Goal: Information Seeking & Learning: Learn about a topic

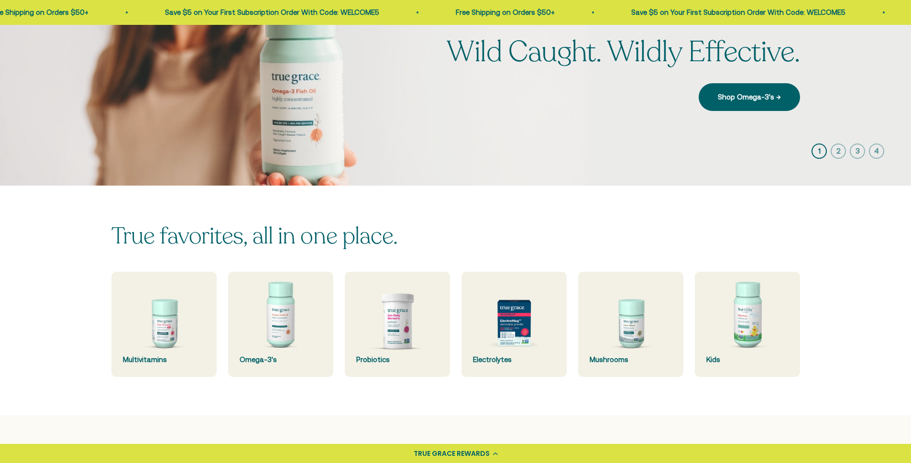
scroll to position [199, 0]
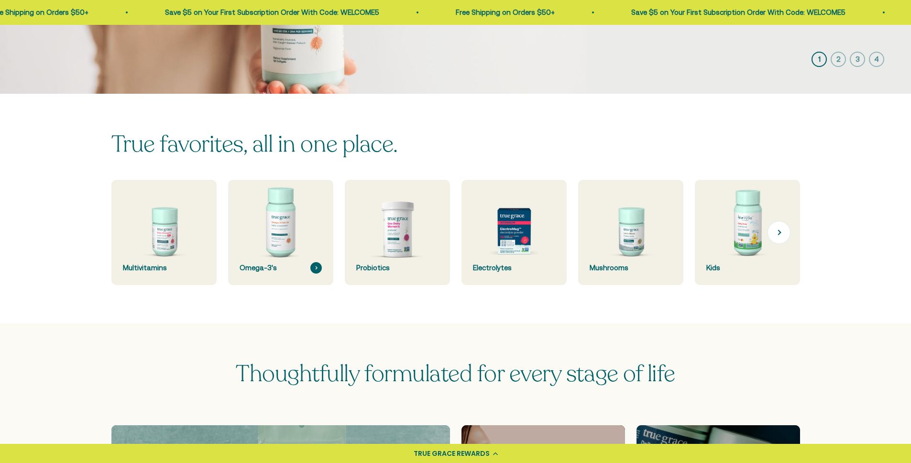
click at [305, 227] on img at bounding box center [280, 232] width 111 height 111
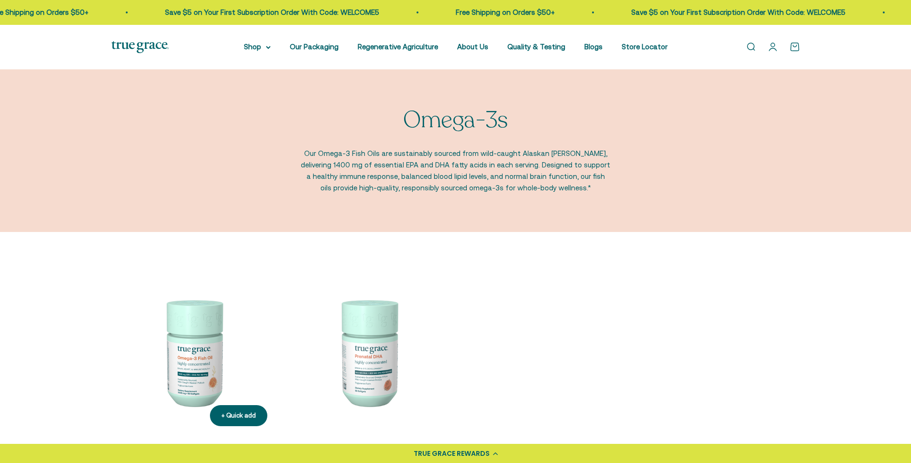
click at [216, 333] on img at bounding box center [192, 351] width 163 height 163
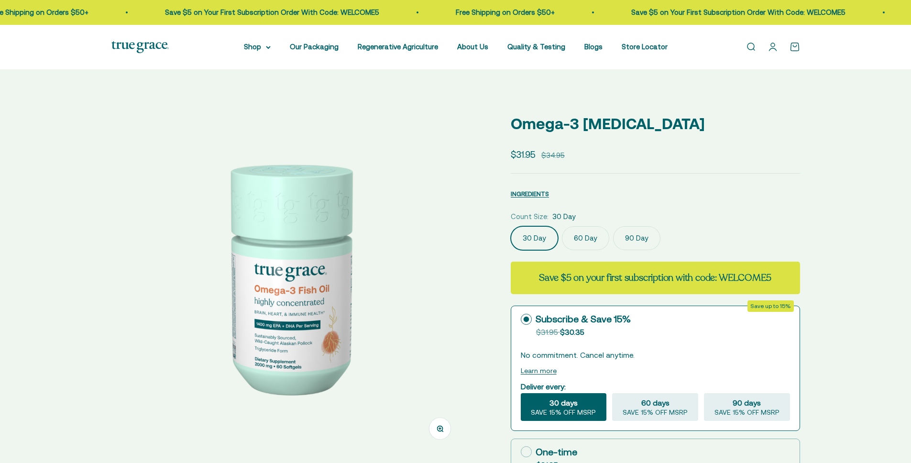
select select "3"
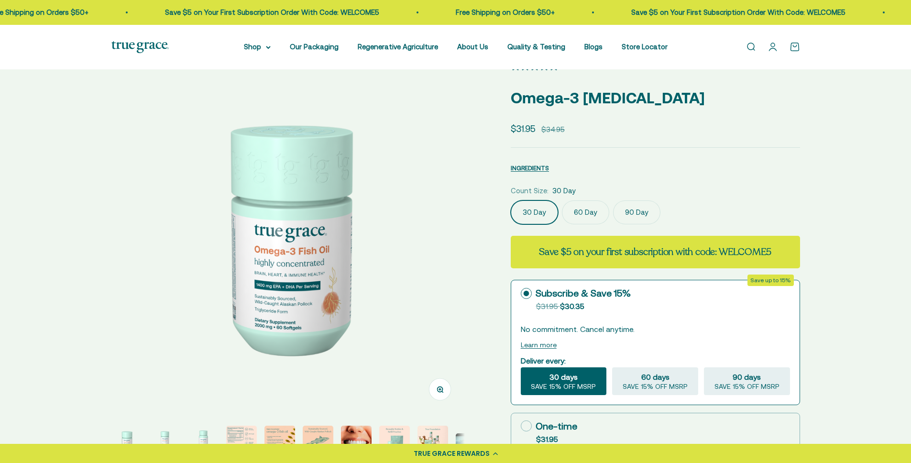
scroll to position [84, 0]
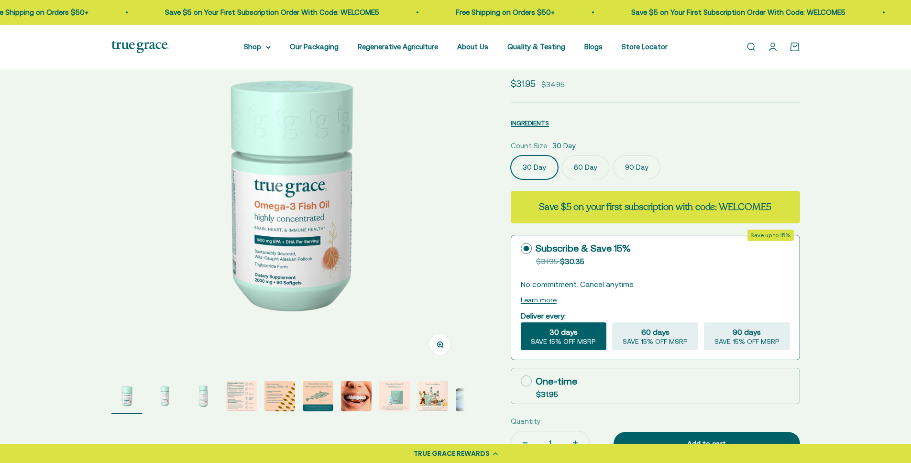
click at [247, 405] on img "Go to item 4" at bounding box center [241, 395] width 31 height 31
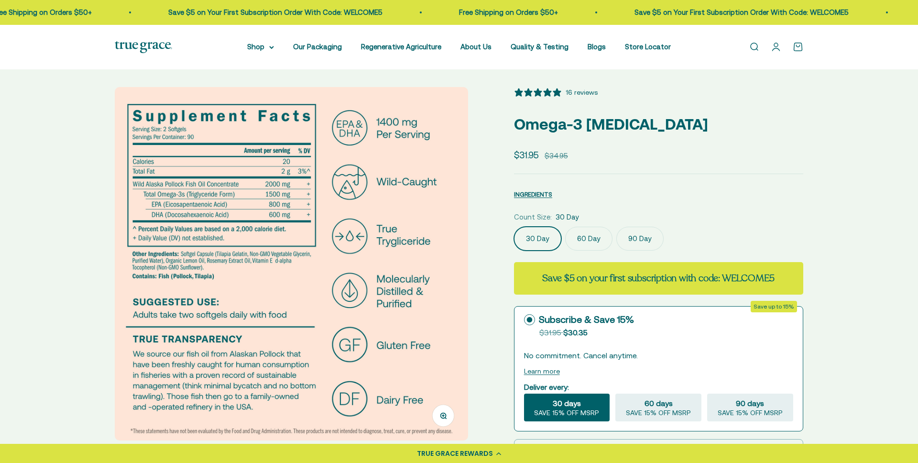
scroll to position [3, 0]
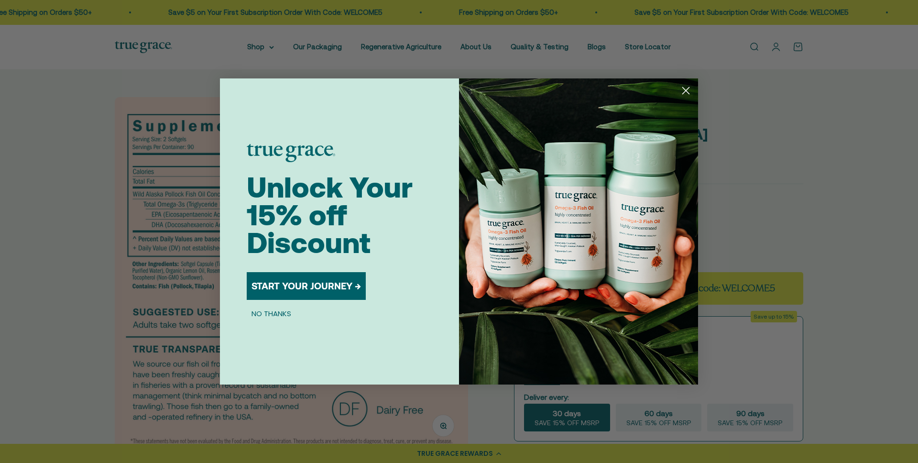
click at [689, 94] on circle "Close dialog" at bounding box center [686, 91] width 16 height 16
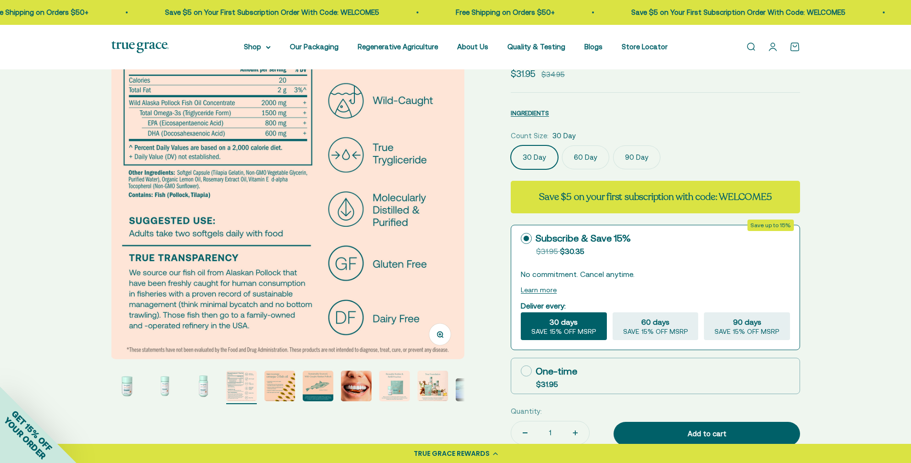
scroll to position [192, 0]
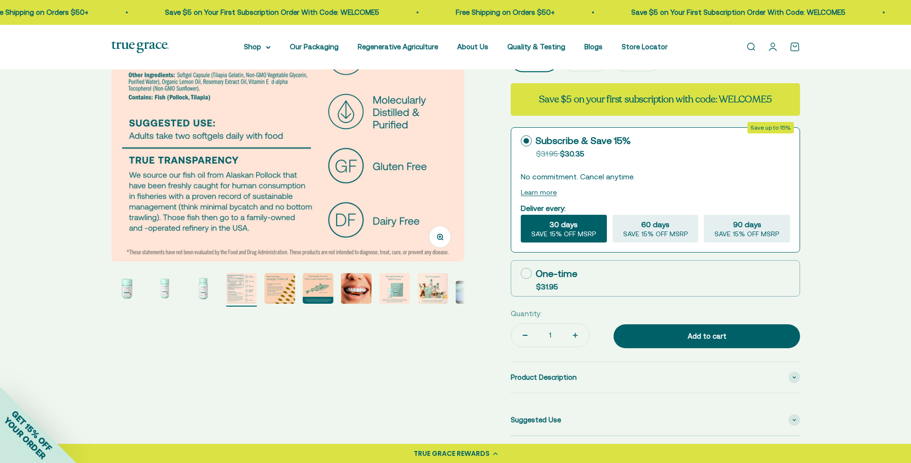
click at [278, 298] on img "Go to item 5" at bounding box center [279, 288] width 31 height 31
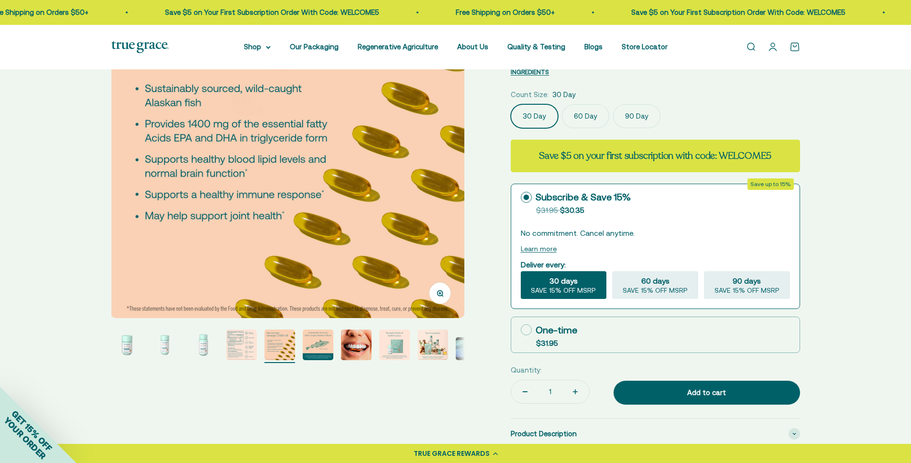
scroll to position [148, 0]
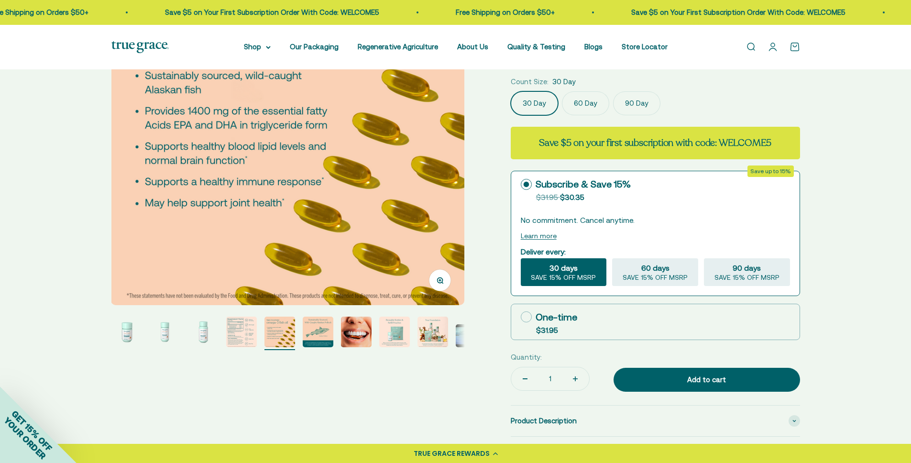
click at [312, 337] on img "Go to item 6" at bounding box center [318, 331] width 31 height 31
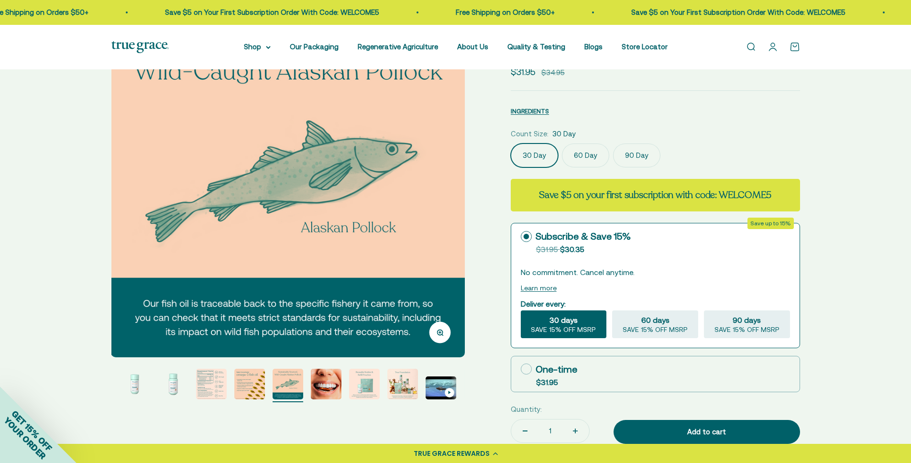
scroll to position [135, 0]
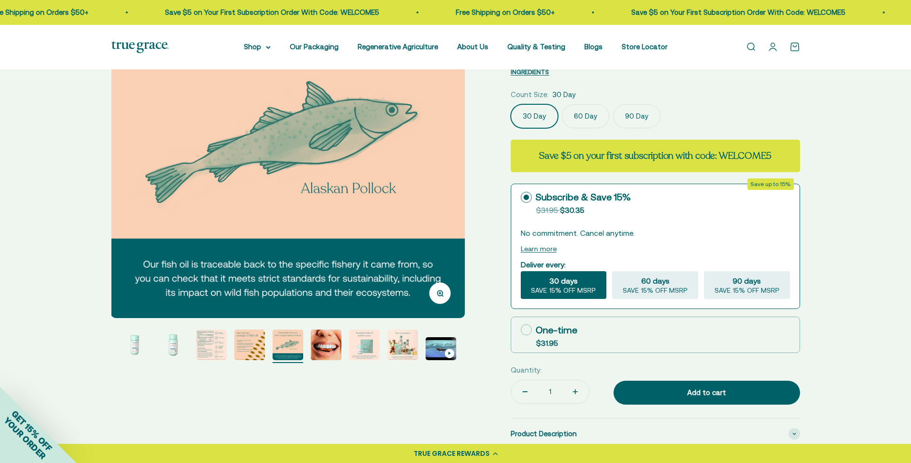
click at [325, 351] on img "Go to item 7" at bounding box center [326, 344] width 31 height 31
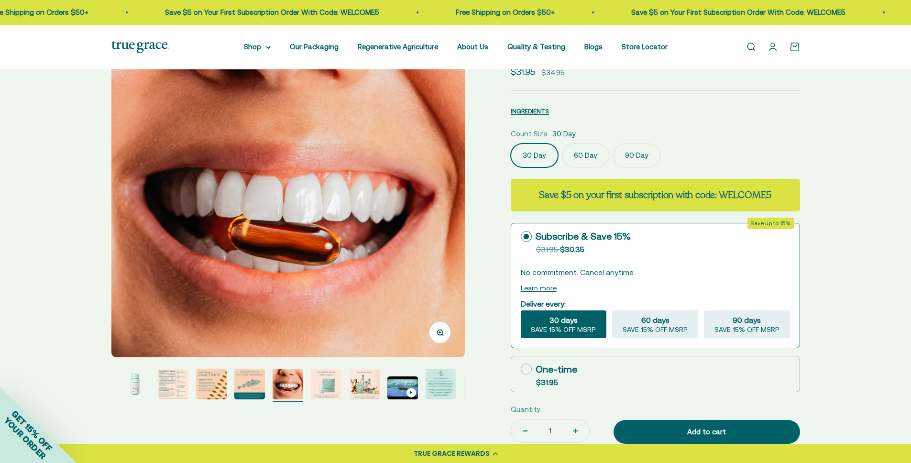
scroll to position [98, 0]
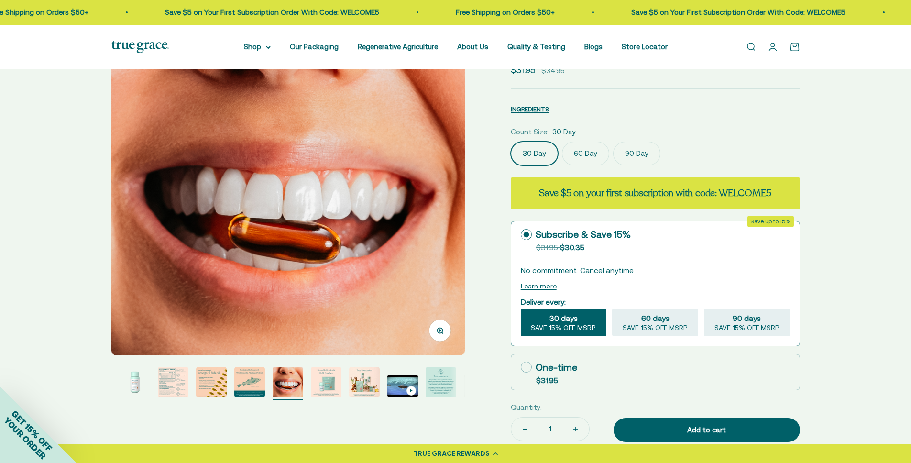
click at [333, 392] on img "Go to item 8" at bounding box center [326, 382] width 31 height 31
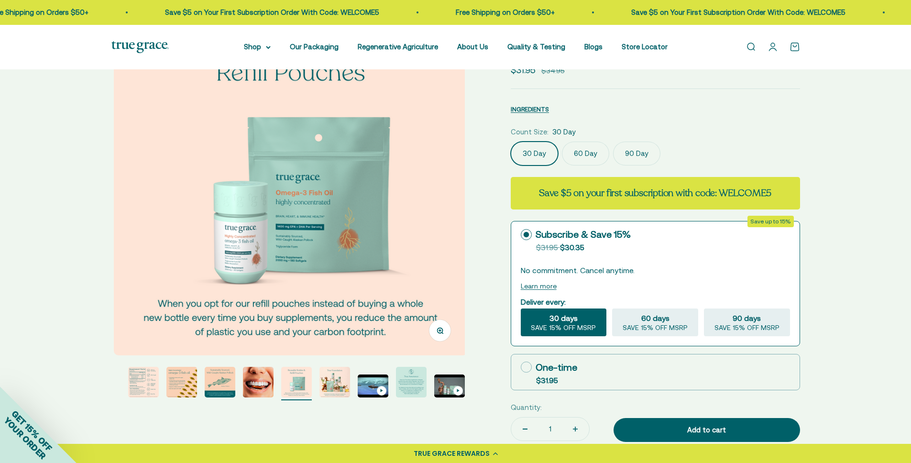
scroll to position [0, 2553]
click at [332, 392] on img "Go to item 9" at bounding box center [334, 382] width 31 height 31
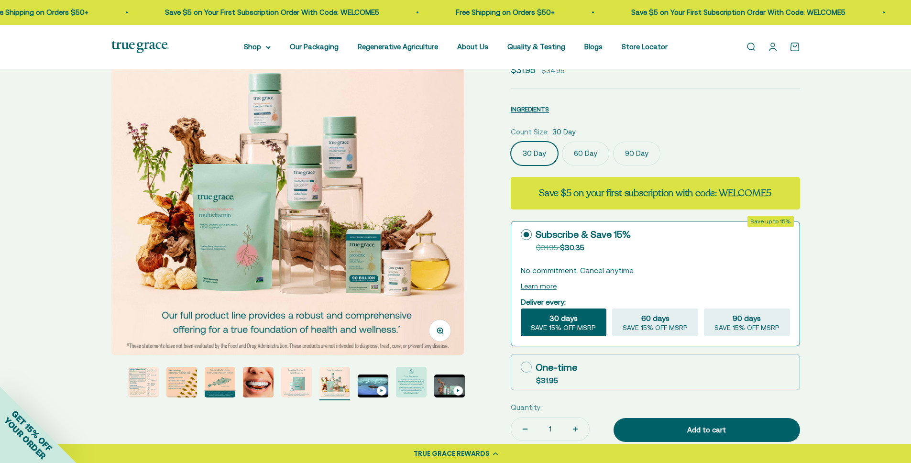
click at [358, 393] on img "Go to item 10" at bounding box center [373, 385] width 31 height 23
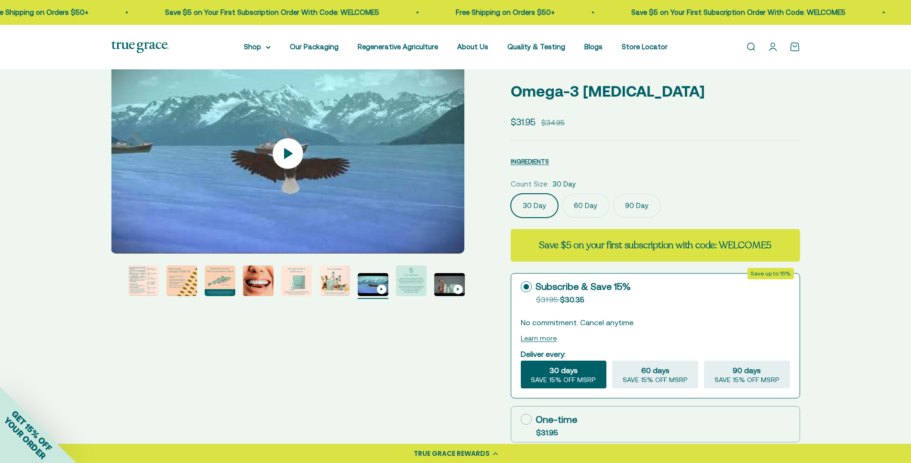
scroll to position [5, 0]
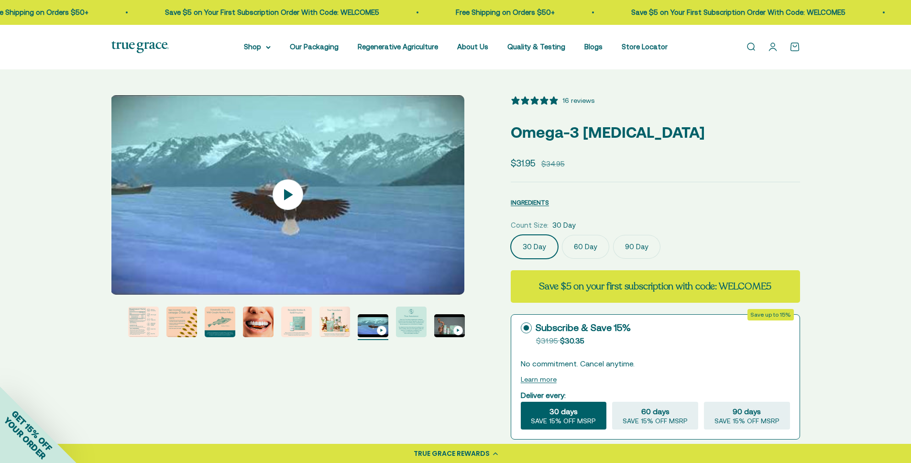
click at [413, 322] on img "Go to item 11" at bounding box center [411, 321] width 31 height 31
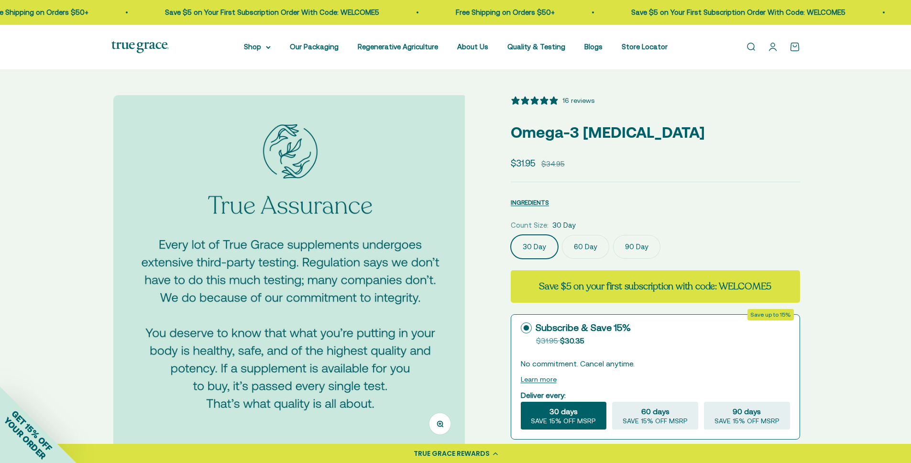
scroll to position [0, 0]
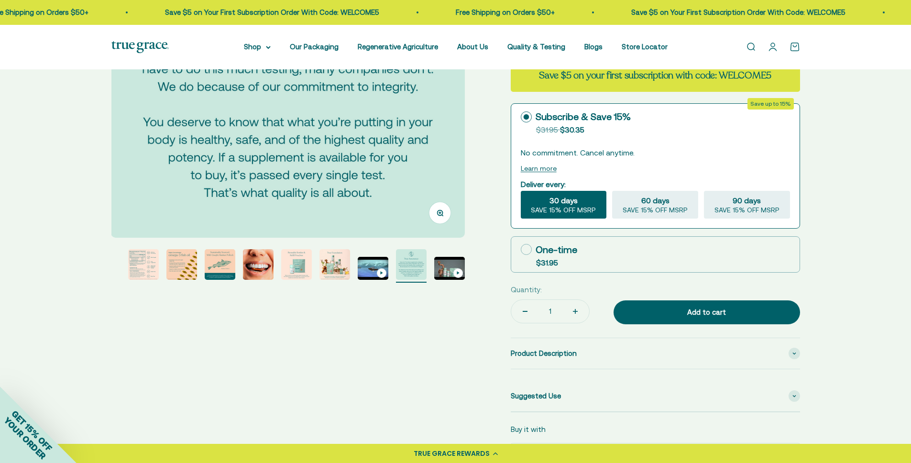
click at [143, 274] on img "Go to item 4" at bounding box center [143, 264] width 31 height 31
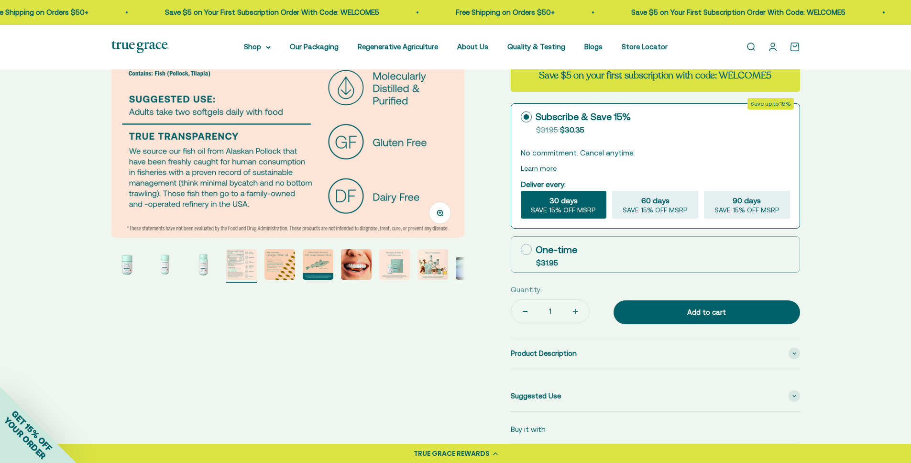
click at [130, 266] on img "Go to item 1" at bounding box center [126, 264] width 31 height 31
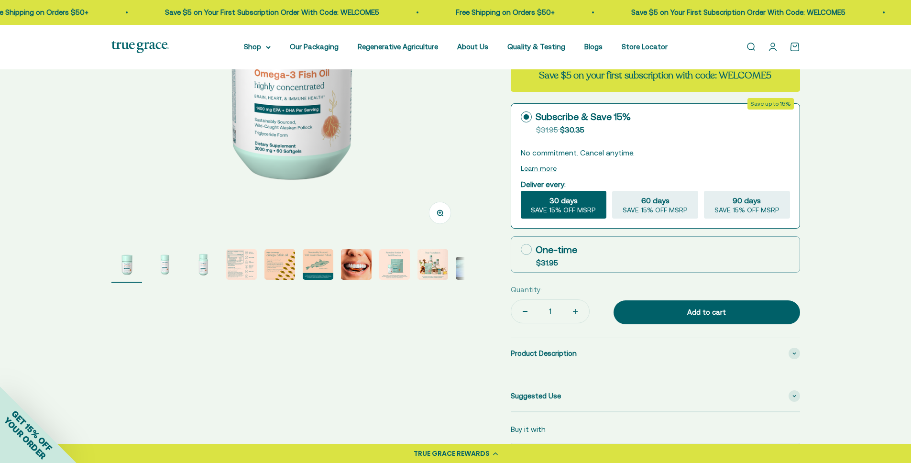
click at [167, 268] on img "Go to item 2" at bounding box center [165, 264] width 31 height 31
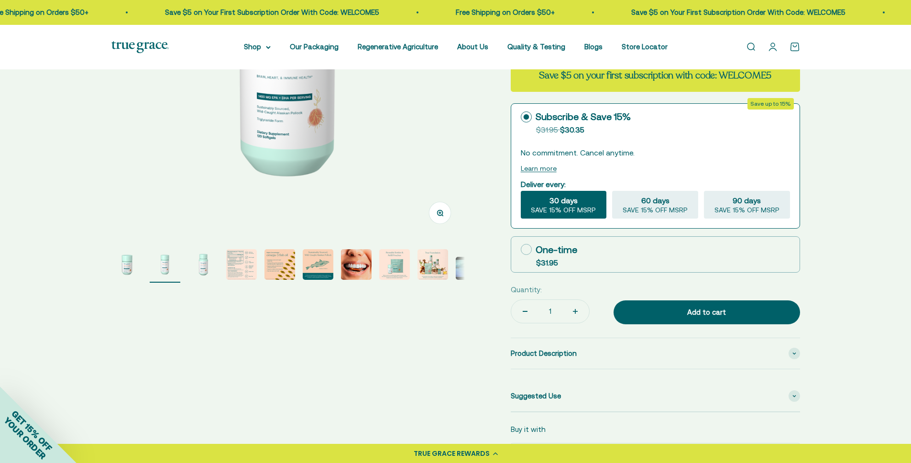
click at [209, 271] on img "Go to item 3" at bounding box center [203, 264] width 31 height 31
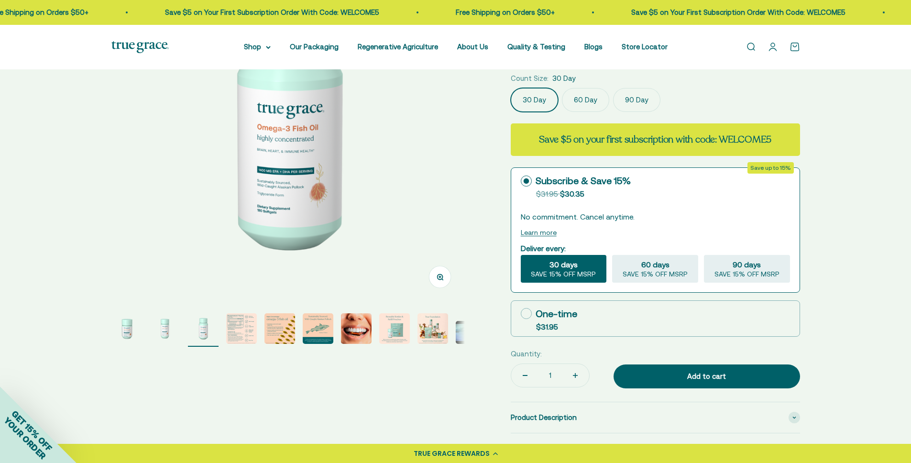
click at [158, 332] on img "Go to item 2" at bounding box center [165, 328] width 31 height 31
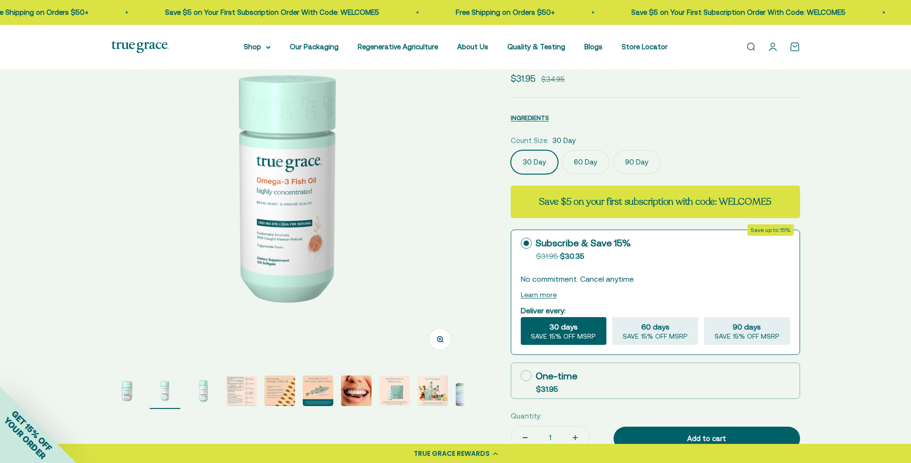
click at [195, 389] on img "Go to item 3" at bounding box center [203, 390] width 31 height 31
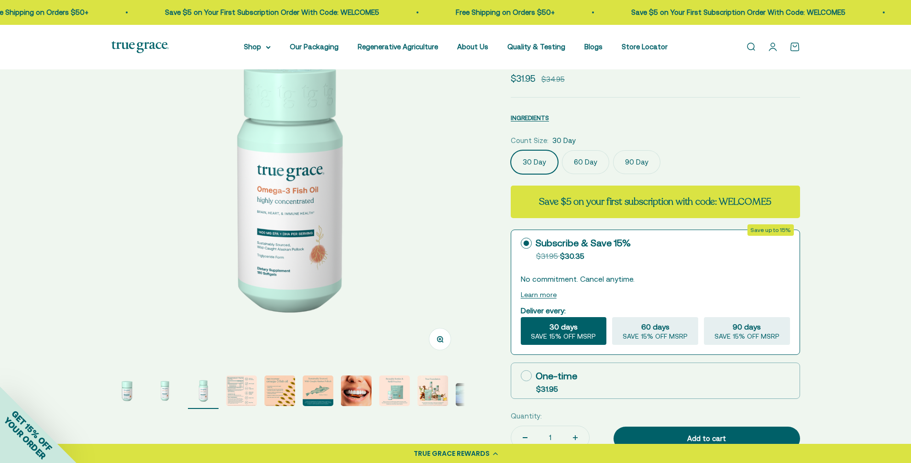
click at [135, 389] on img "Go to item 1" at bounding box center [126, 390] width 31 height 31
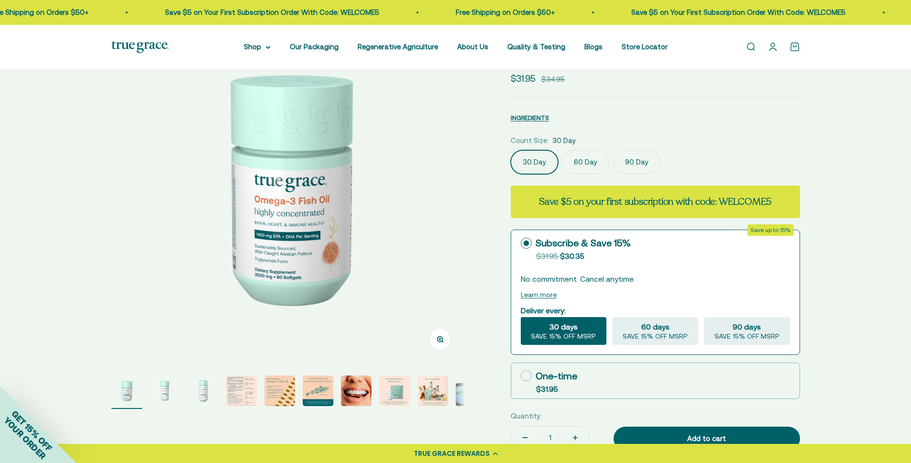
click at [253, 402] on img "Go to item 4" at bounding box center [241, 390] width 31 height 31
